Goal: Communication & Community: Answer question/provide support

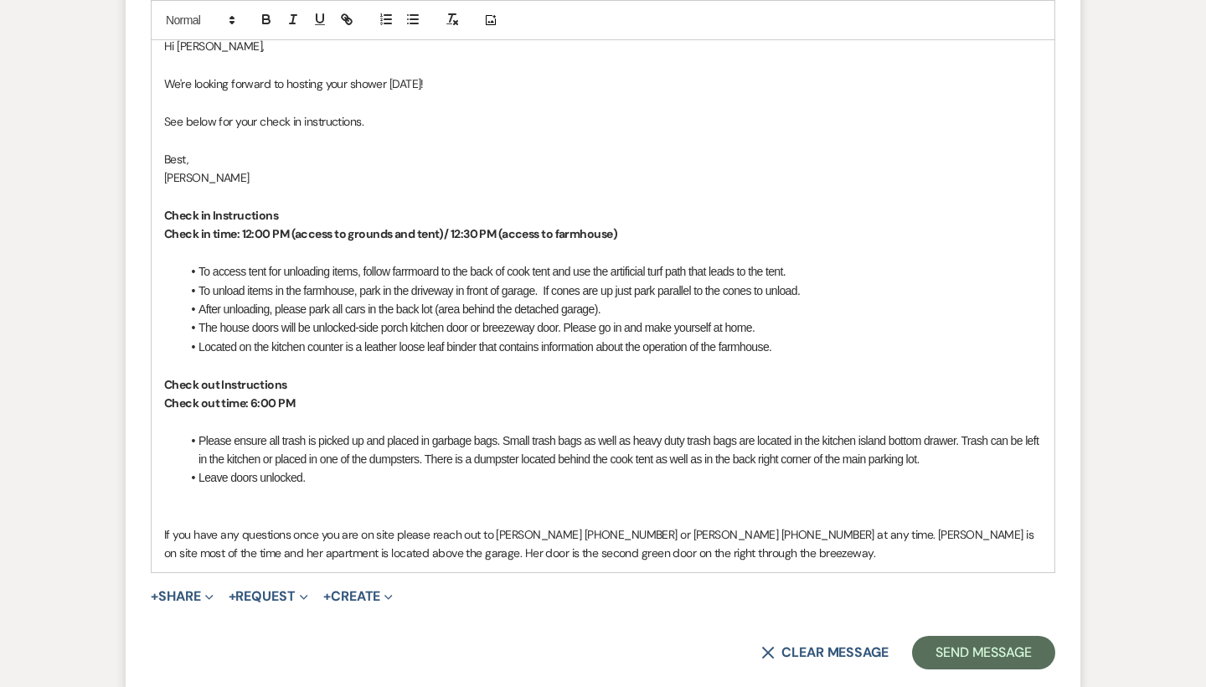
scroll to position [931, 0]
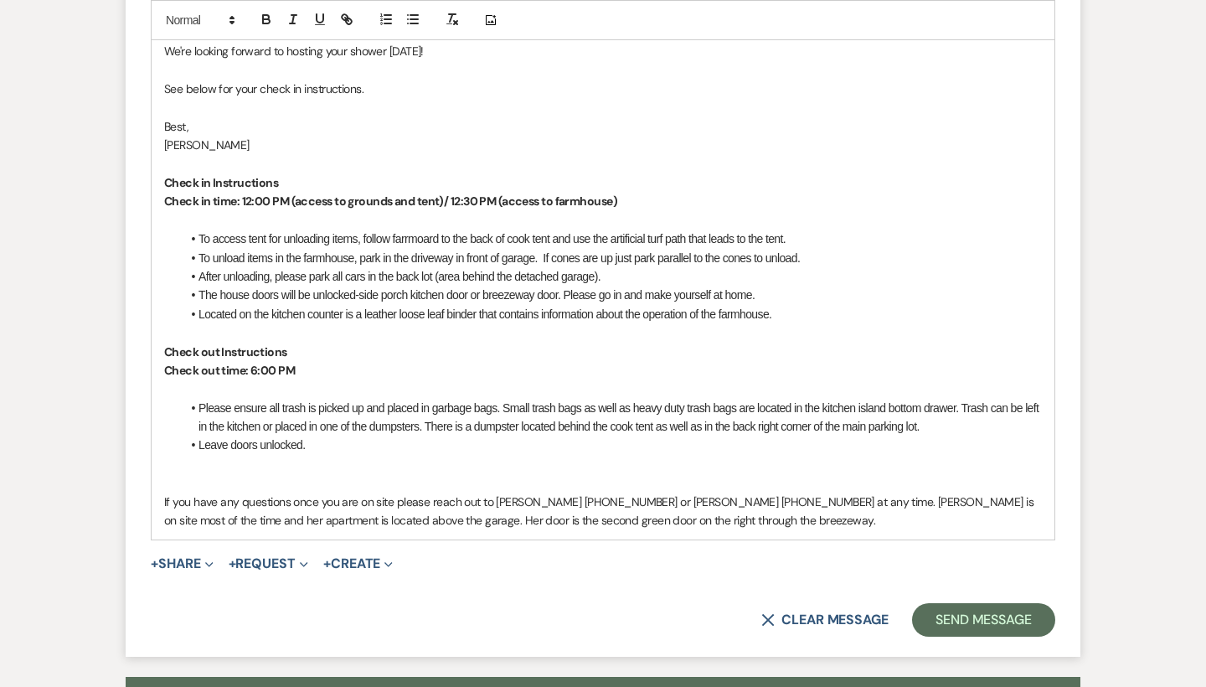
click at [657, 257] on li "To unload items in the farmhouse, park in the driveway in front of garage. If c…" at bounding box center [611, 258] width 861 height 18
click at [635, 250] on li "To unload items in the farmhouse, park in the driveway in front of garage. If c…" at bounding box center [611, 258] width 861 height 18
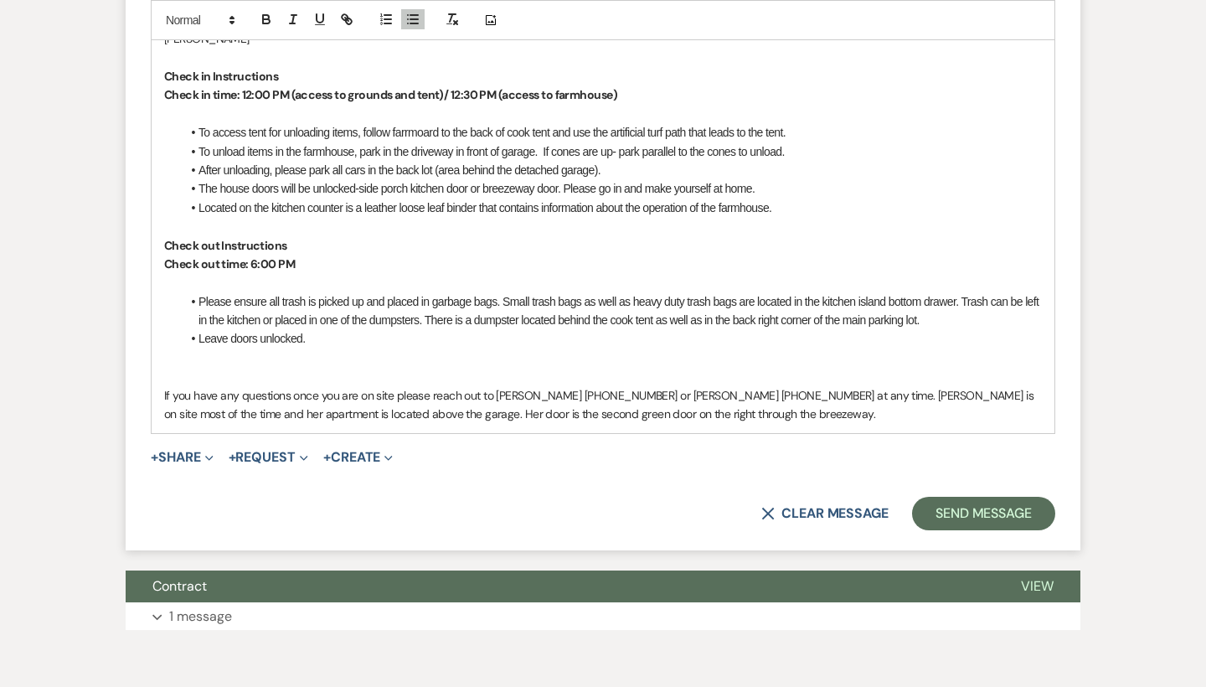
scroll to position [1044, 0]
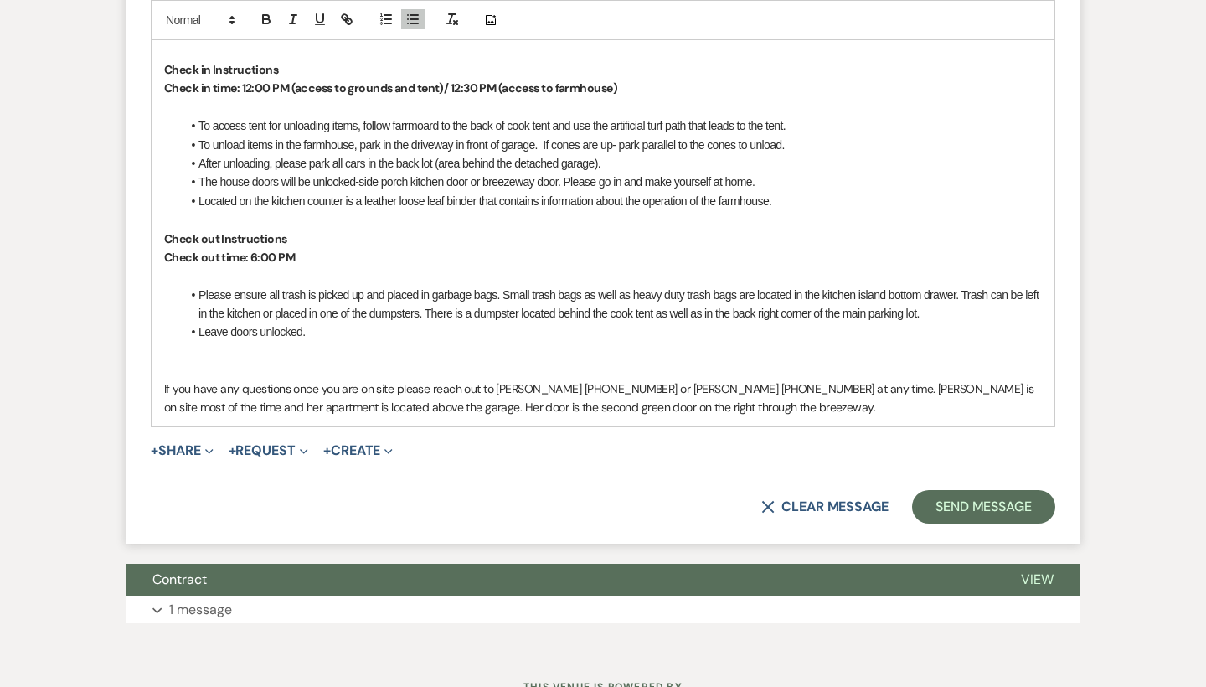
click at [389, 360] on p at bounding box center [603, 369] width 878 height 18
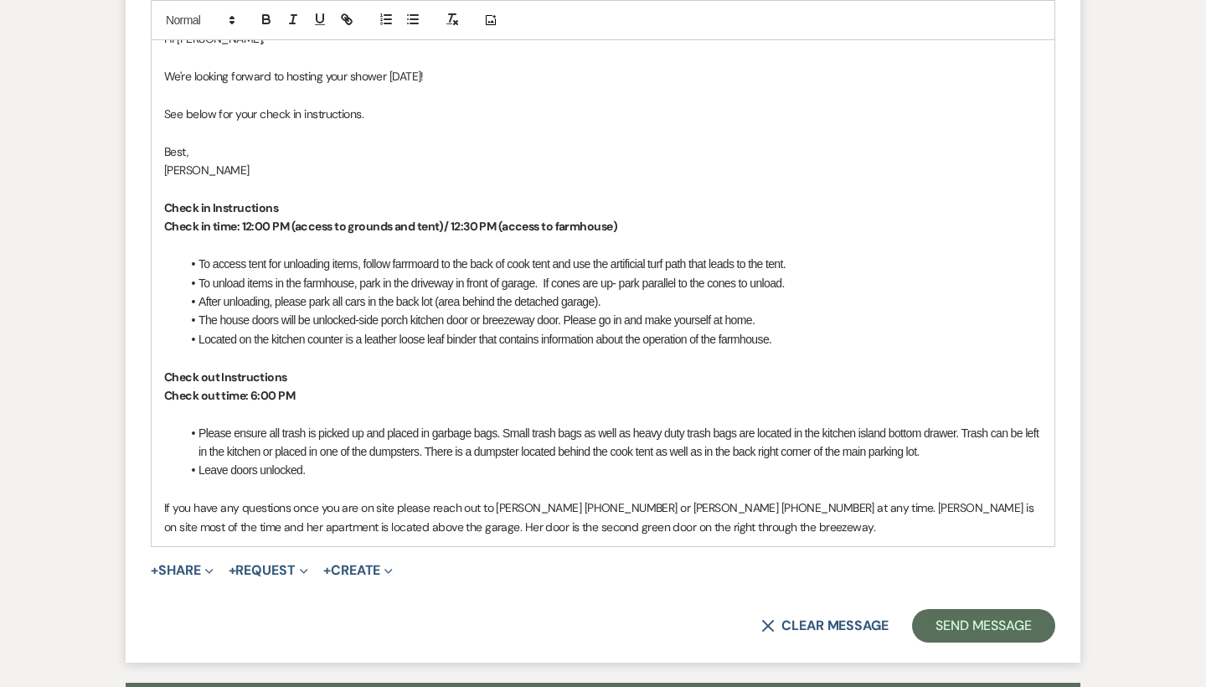
scroll to position [905, 0]
click at [965, 610] on button "Send Message" at bounding box center [983, 627] width 143 height 34
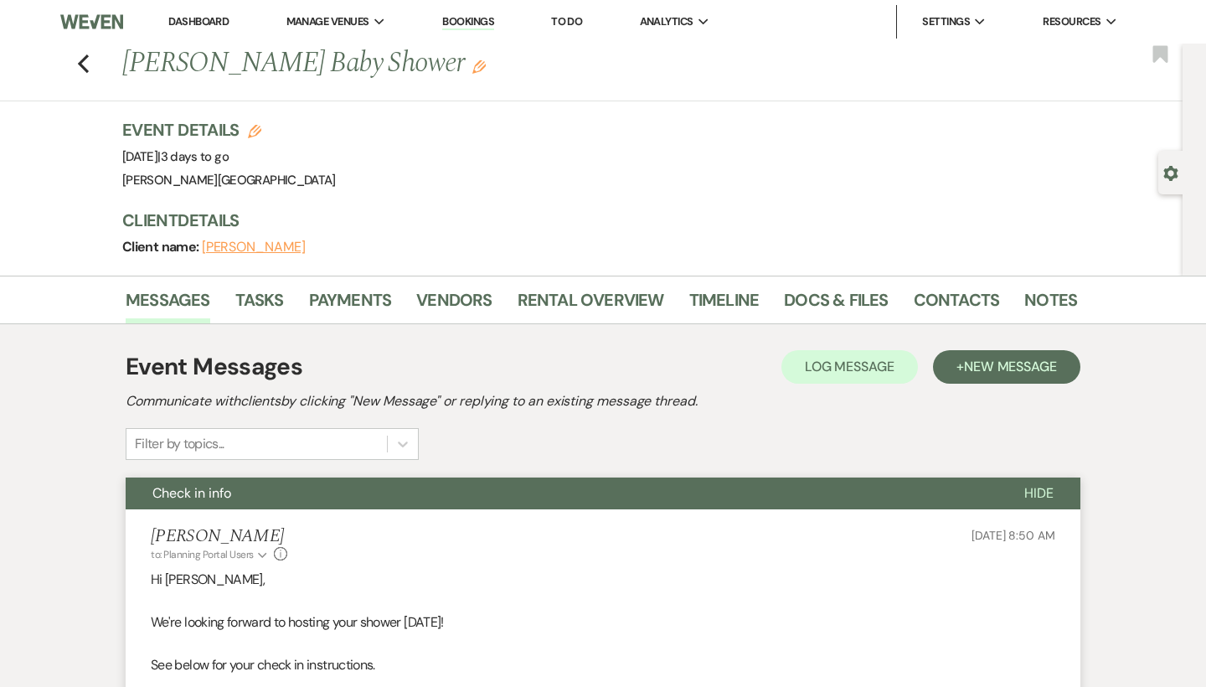
scroll to position [0, 0]
click at [86, 63] on icon "Previous" at bounding box center [83, 64] width 13 height 20
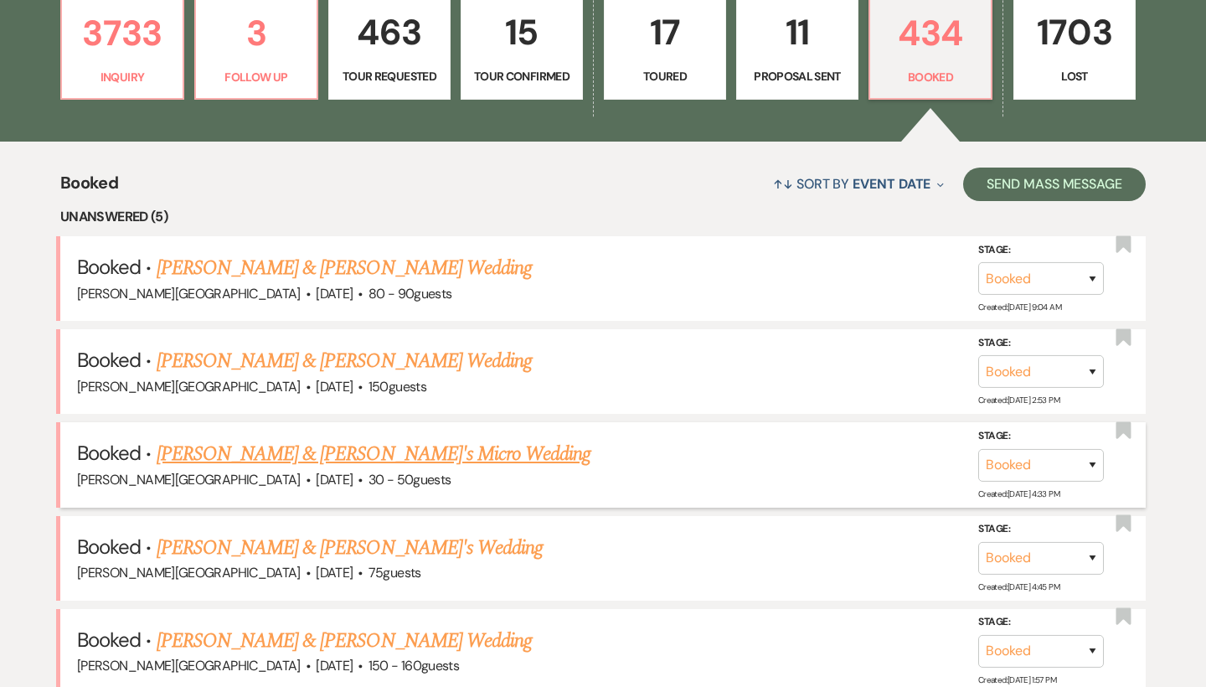
scroll to position [426, 0]
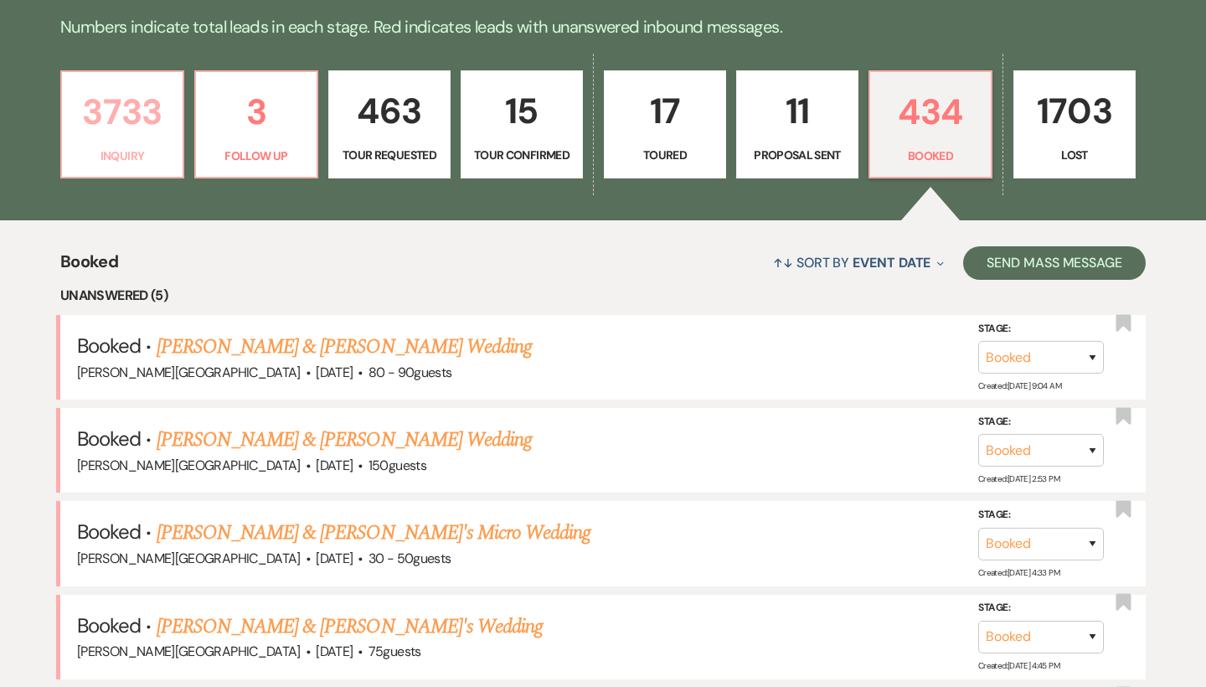
click at [144, 109] on p "3733" at bounding box center [122, 112] width 101 height 56
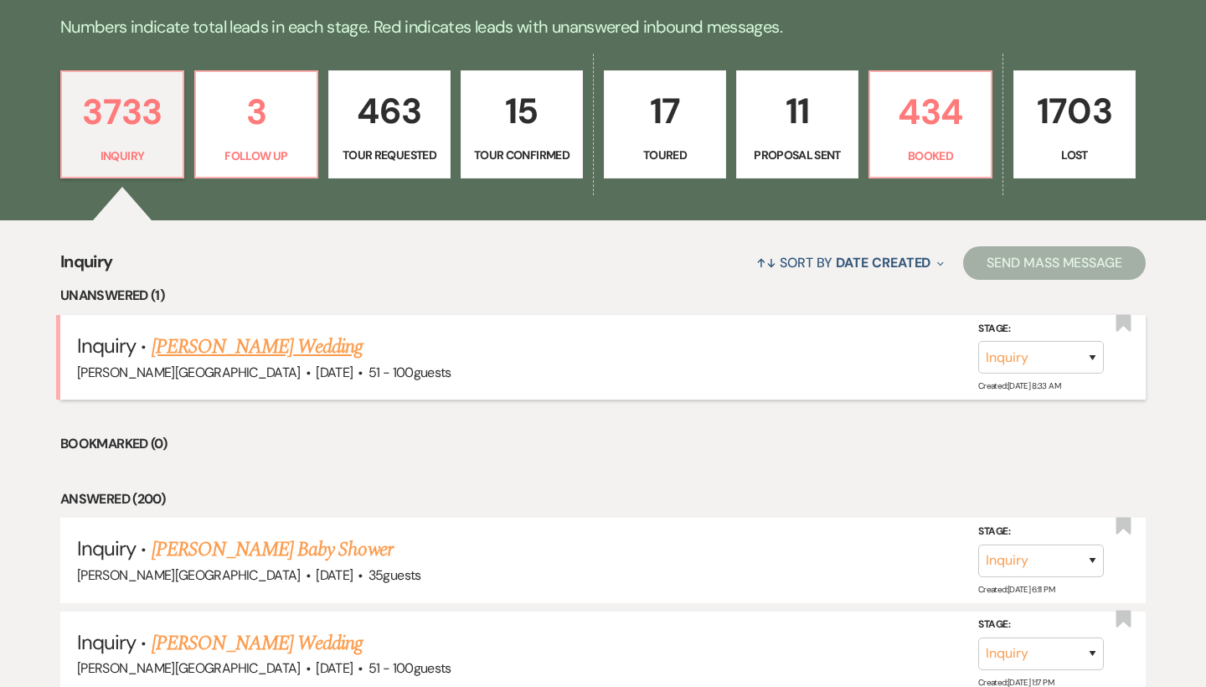
click at [333, 348] on link "[PERSON_NAME] Wedding" at bounding box center [258, 347] width 212 height 30
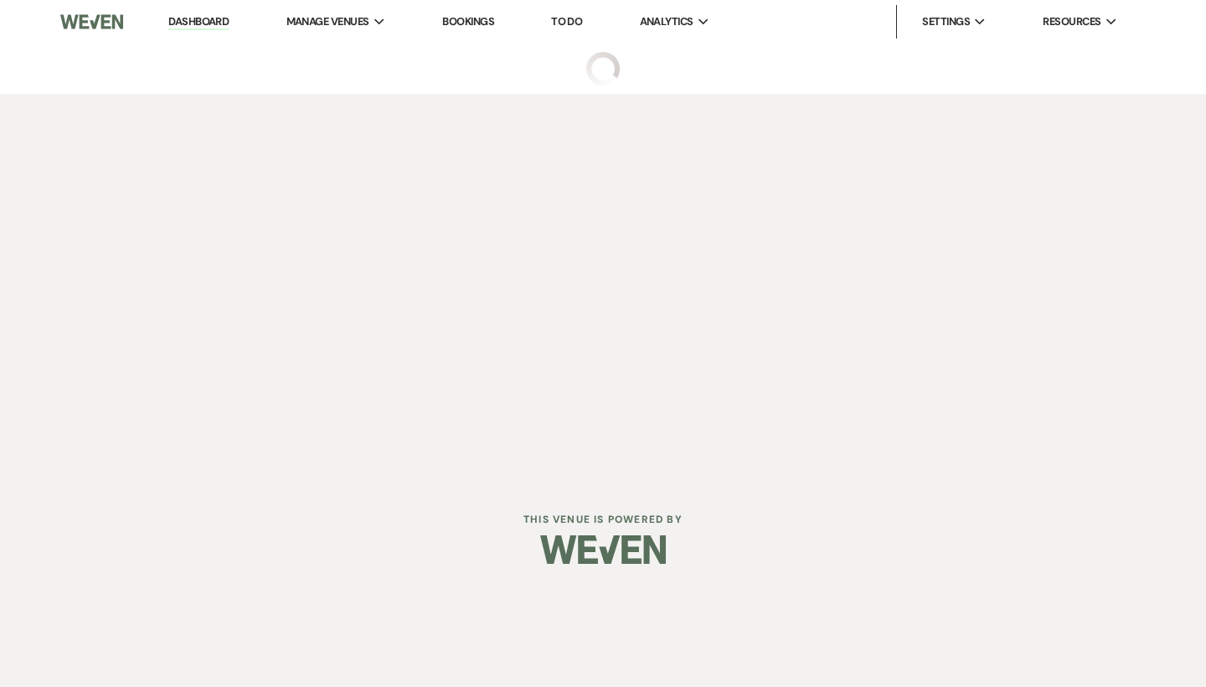
select select "2"
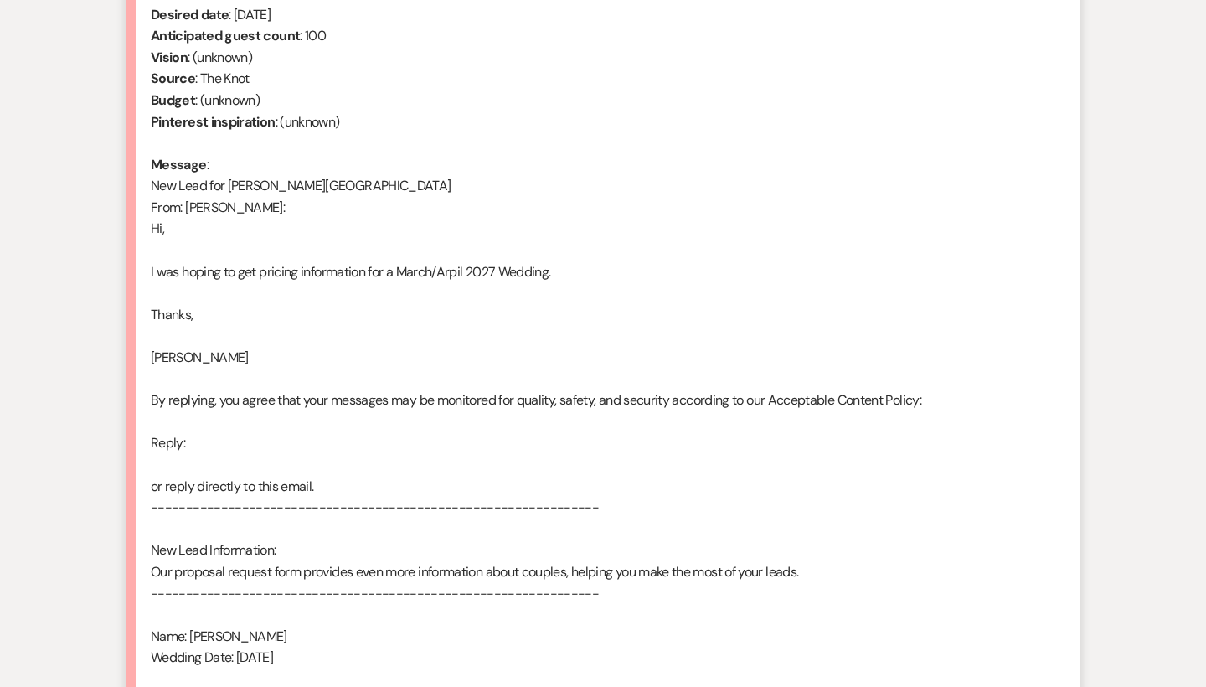
scroll to position [744, 0]
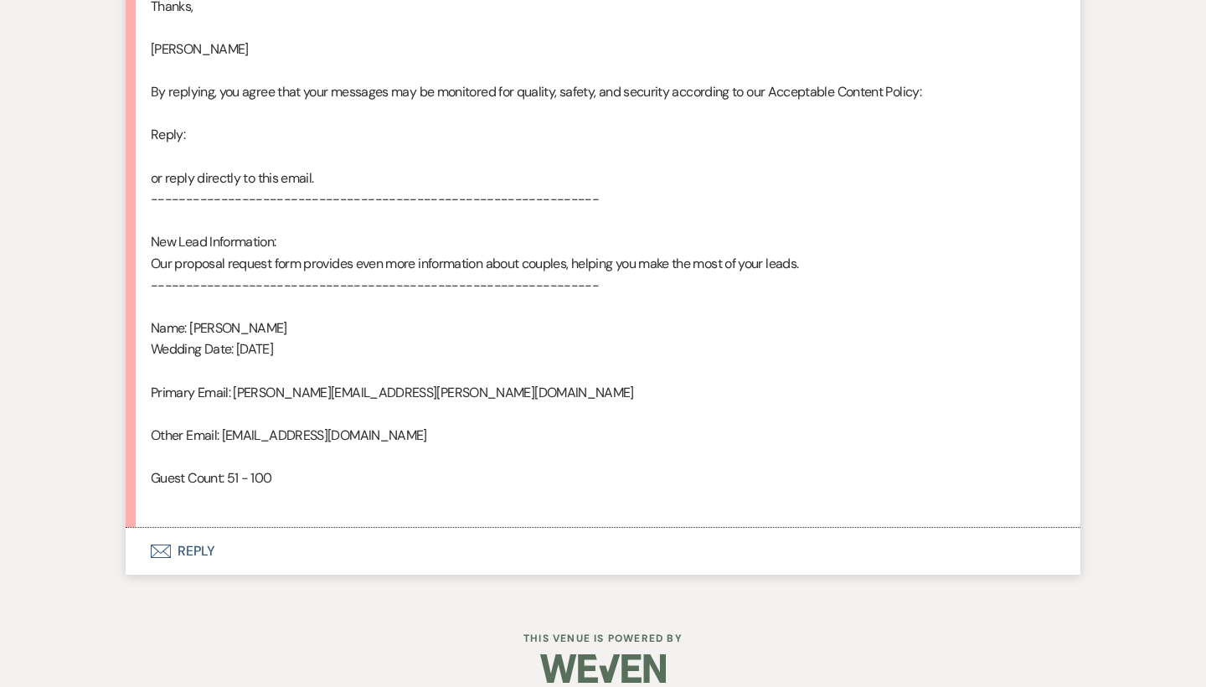
click at [209, 534] on button "Envelope Reply" at bounding box center [603, 551] width 955 height 47
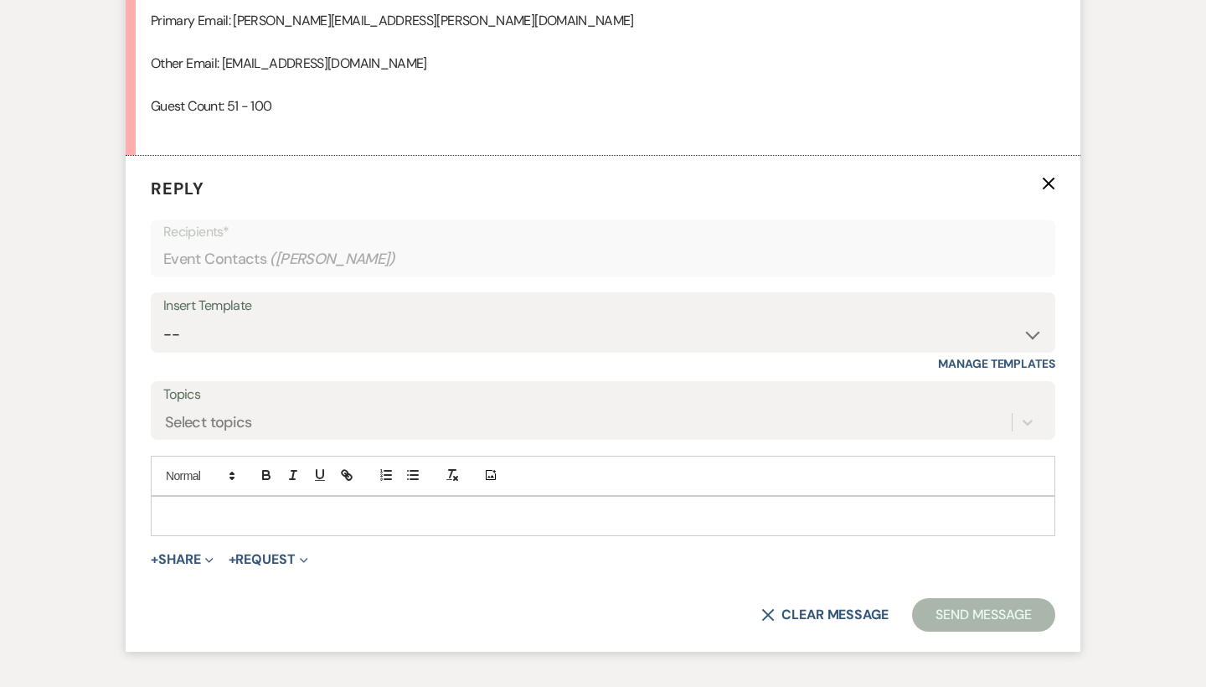
scroll to position [1458, 0]
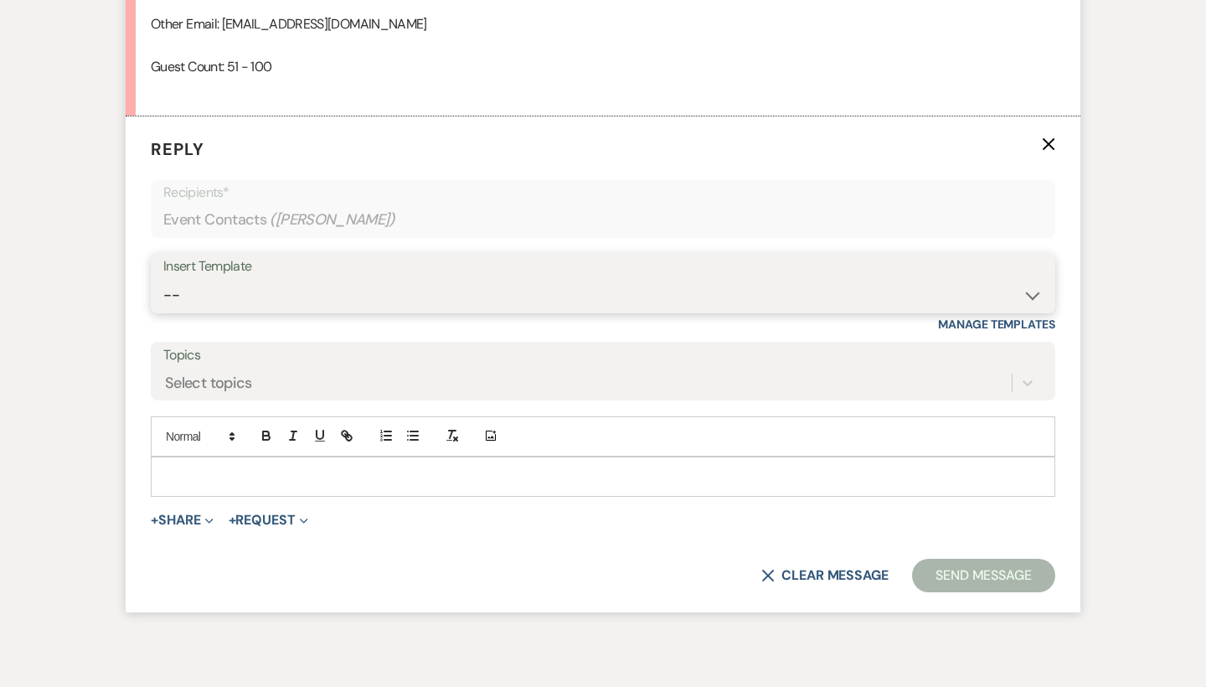
select select "4429"
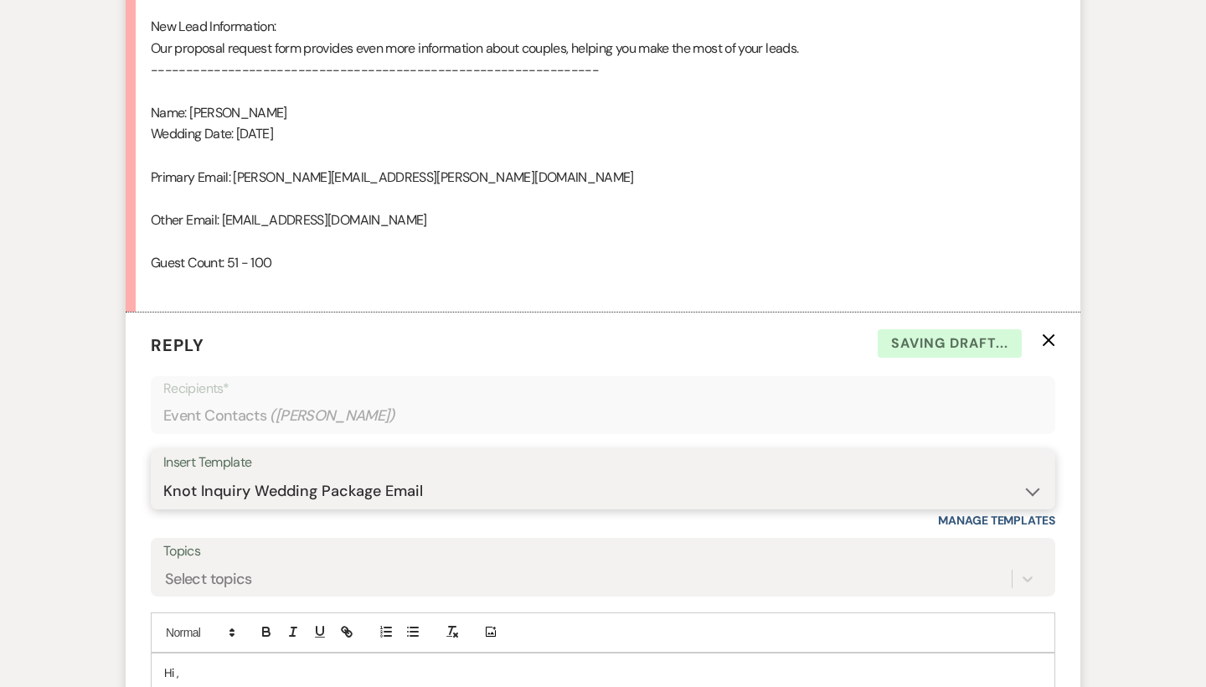
scroll to position [1463, 0]
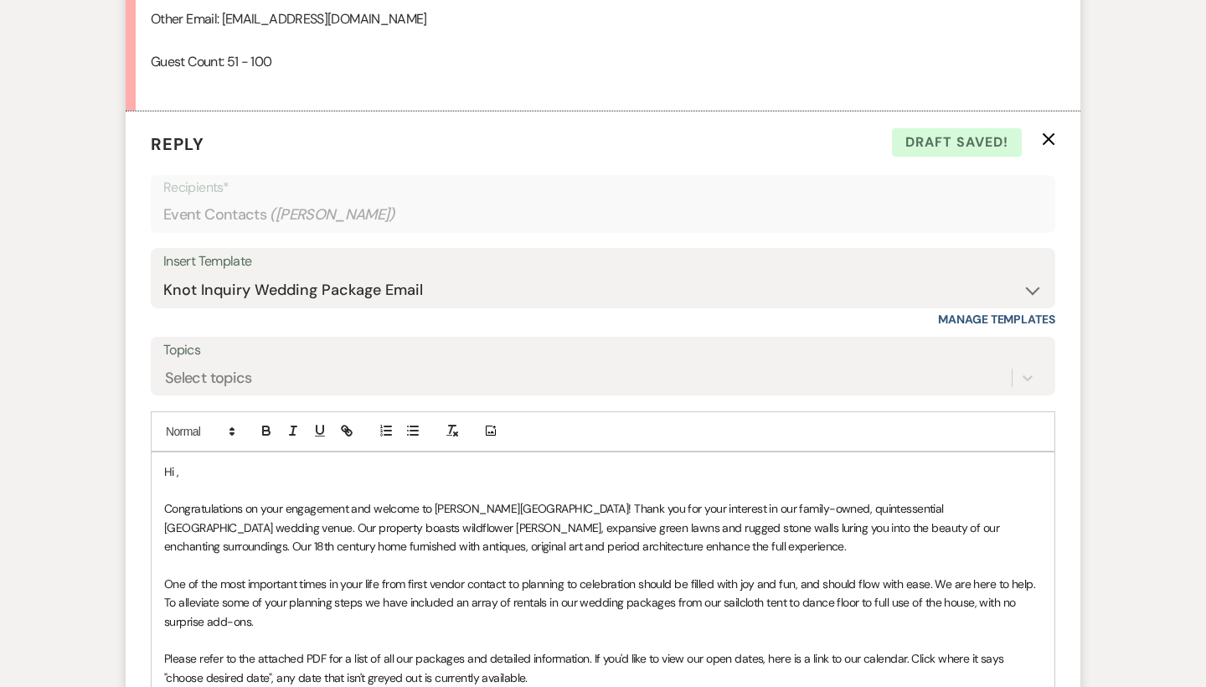
click at [205, 462] on p "Hi ," at bounding box center [603, 471] width 878 height 18
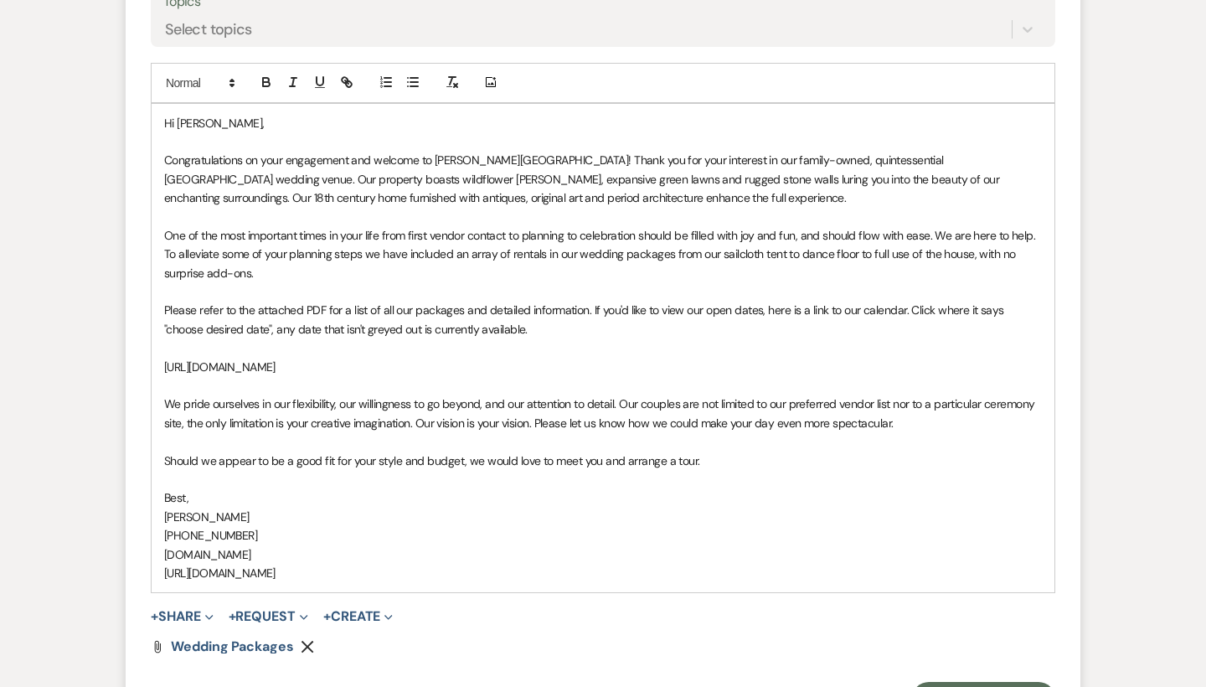
scroll to position [1844, 0]
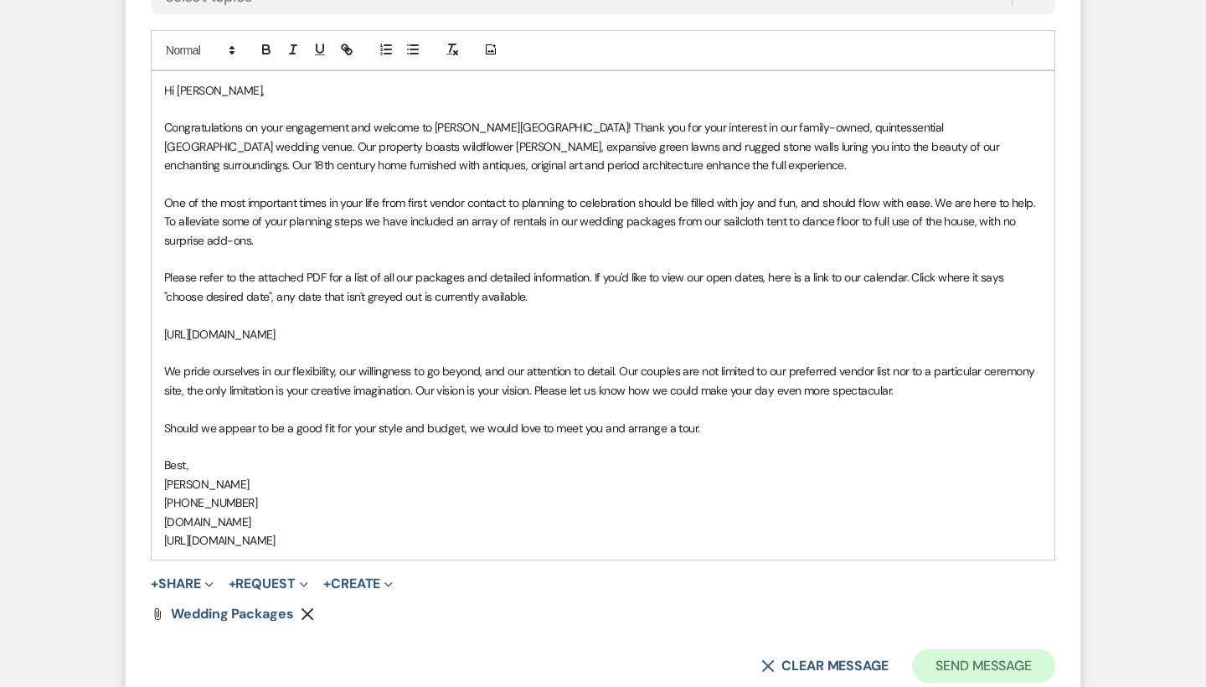
click at [969, 649] on button "Send Message" at bounding box center [983, 666] width 143 height 34
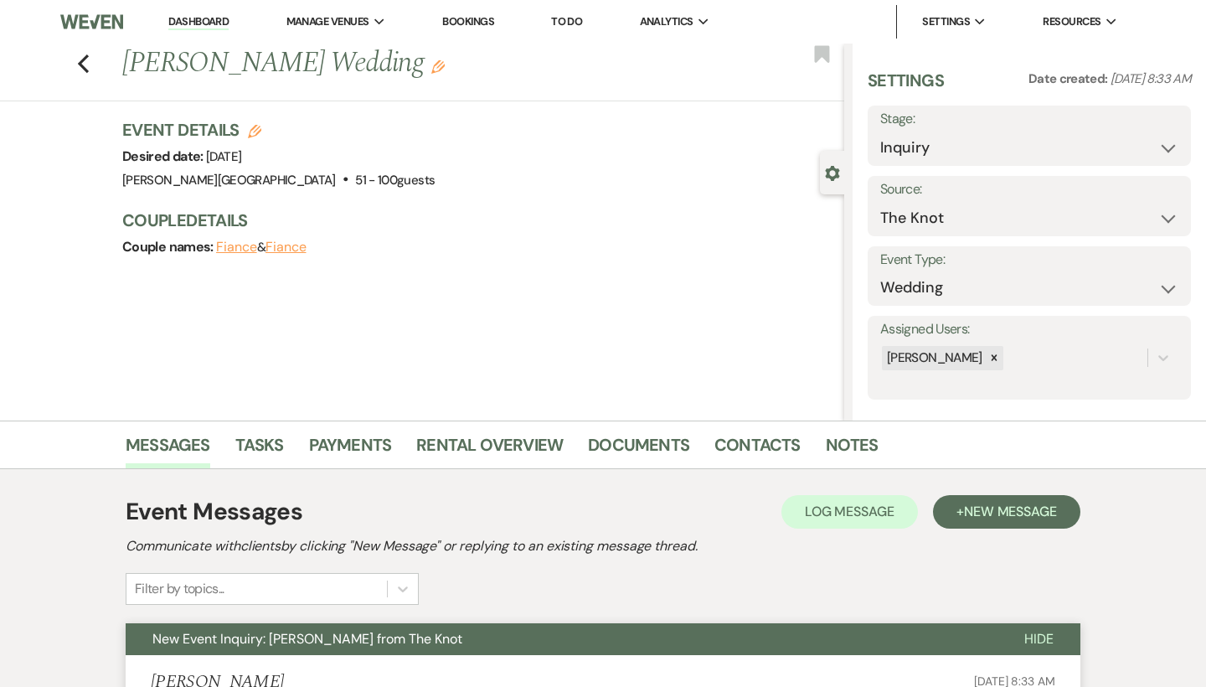
scroll to position [0, 0]
click at [209, 21] on link "Dashboard" at bounding box center [198, 22] width 60 height 16
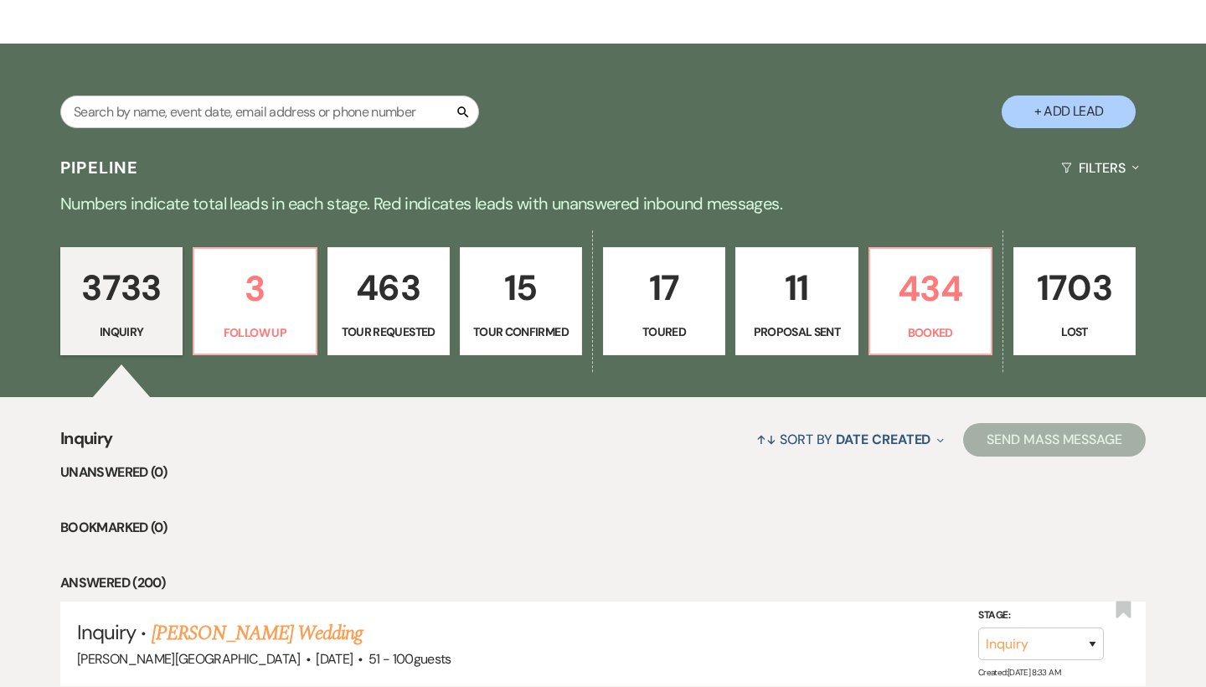
scroll to position [254, 0]
